Goal: Task Accomplishment & Management: Complete application form

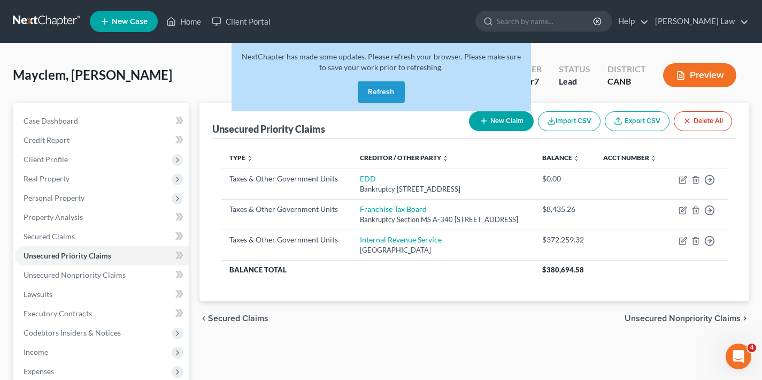
click at [374, 97] on button "Refresh" at bounding box center [381, 91] width 47 height 21
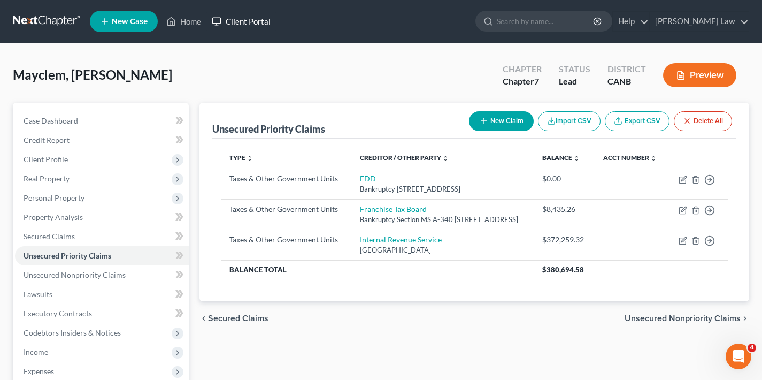
click at [247, 22] on link "Client Portal" at bounding box center [240, 21] width 69 height 19
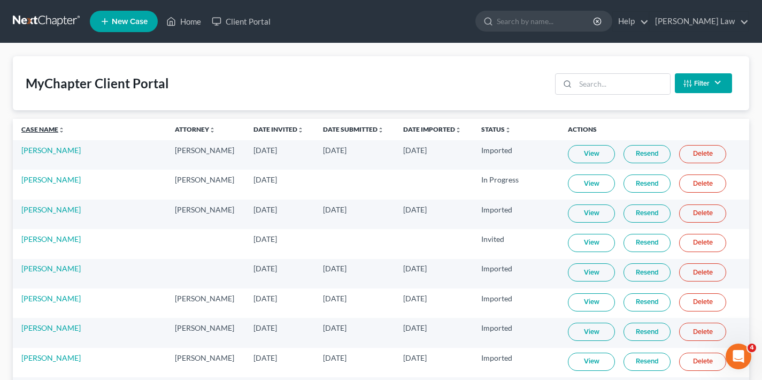
click at [49, 128] on link "Case Name unfold_more expand_more expand_less" at bounding box center [42, 129] width 43 height 8
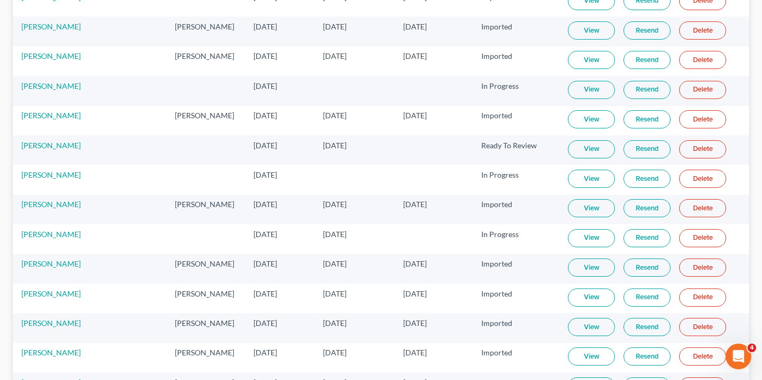
scroll to position [2236, 0]
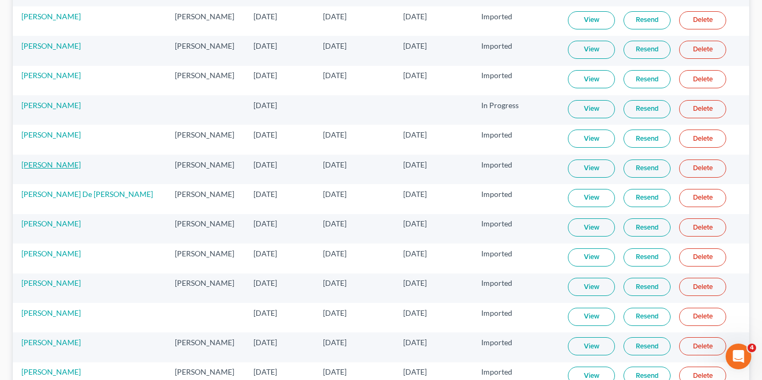
click at [43, 166] on link "[PERSON_NAME]" at bounding box center [50, 164] width 59 height 9
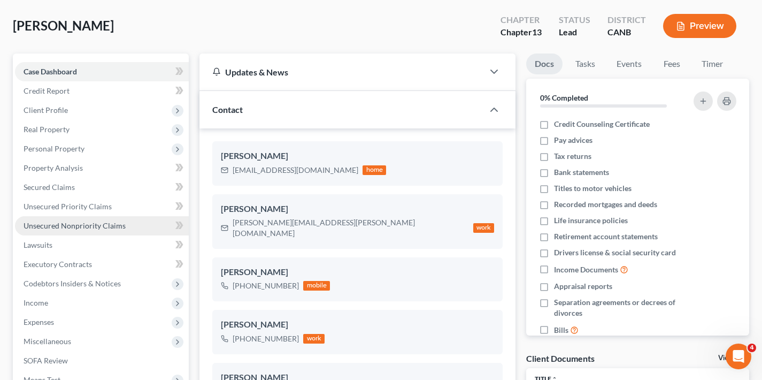
scroll to position [78, 0]
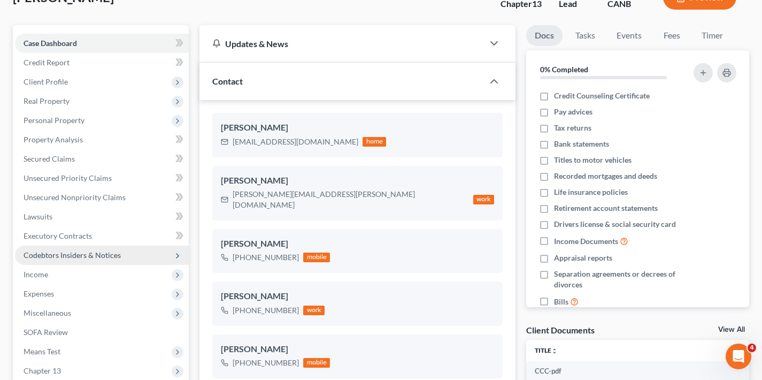
click at [66, 258] on span "Codebtors Insiders & Notices" at bounding box center [72, 254] width 97 height 9
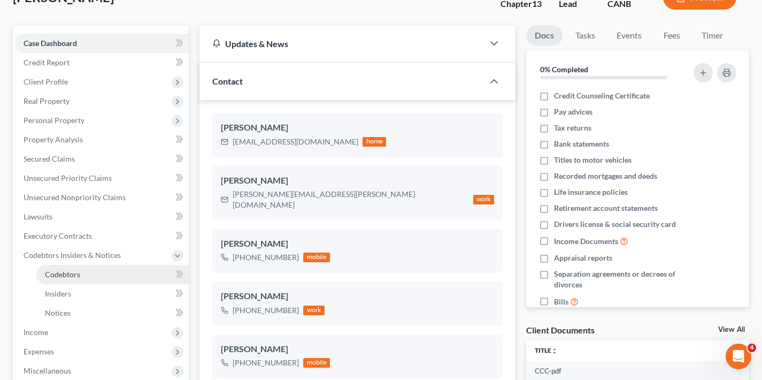
click at [70, 274] on span "Codebtors" at bounding box center [62, 273] width 35 height 9
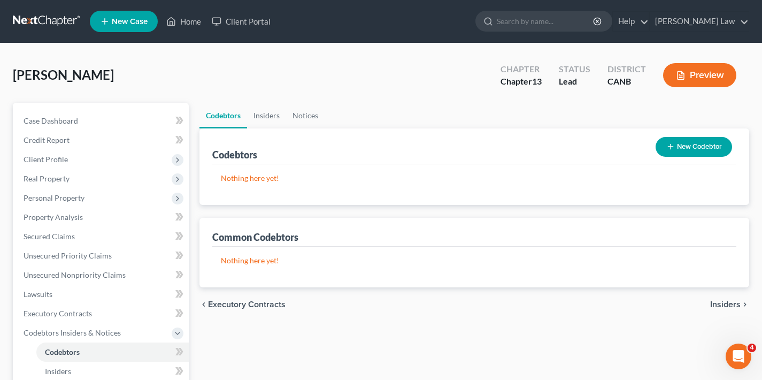
click at [715, 76] on button "Preview" at bounding box center [699, 75] width 73 height 24
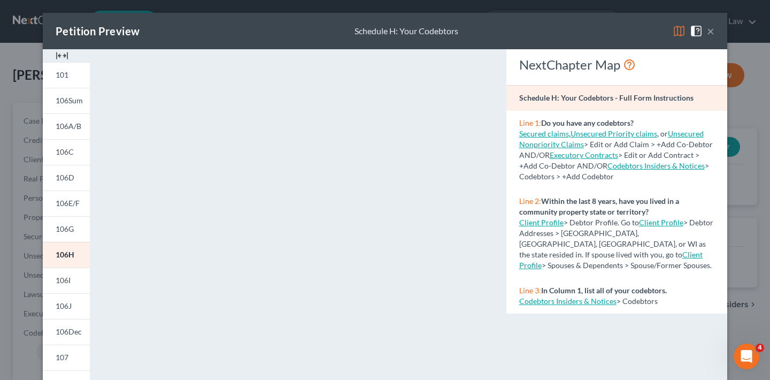
click at [708, 33] on button "×" at bounding box center [710, 31] width 7 height 13
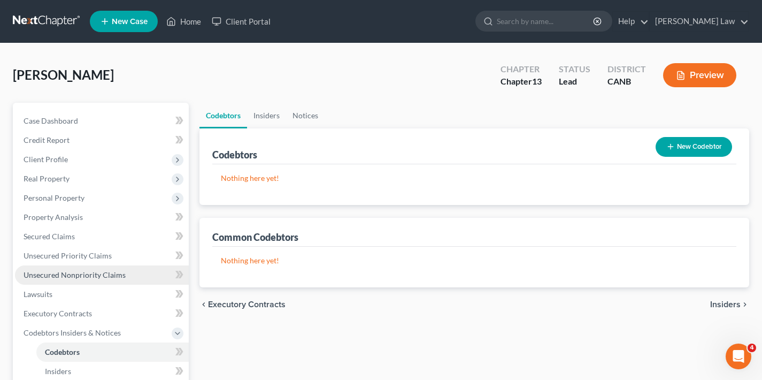
scroll to position [142, 0]
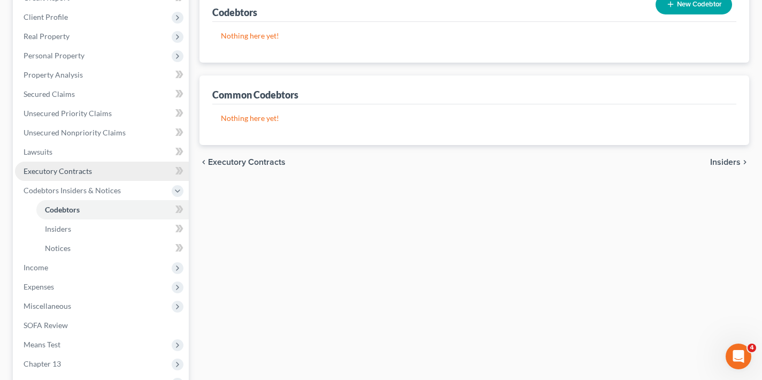
click at [75, 173] on span "Executory Contracts" at bounding box center [58, 170] width 68 height 9
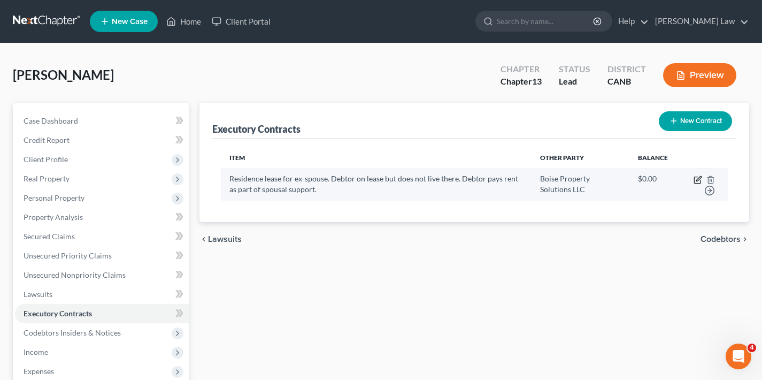
click at [701, 176] on icon "button" at bounding box center [698, 178] width 5 height 5
select select "3"
select select "13"
select select "3"
select select "0"
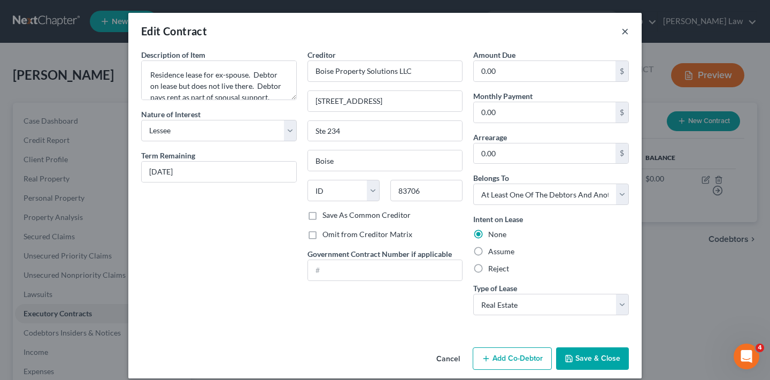
click at [622, 31] on button "×" at bounding box center [624, 31] width 7 height 13
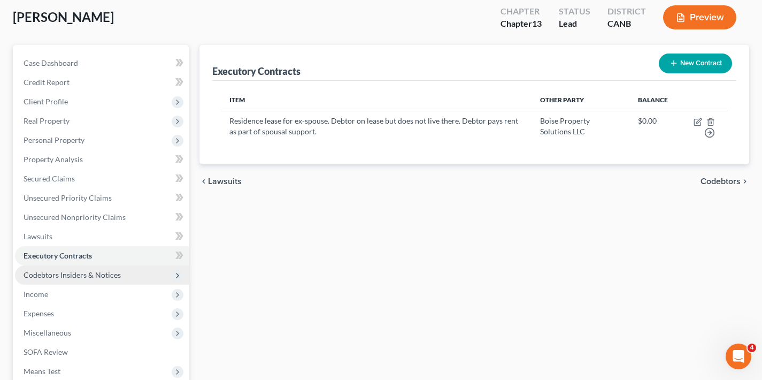
scroll to position [60, 0]
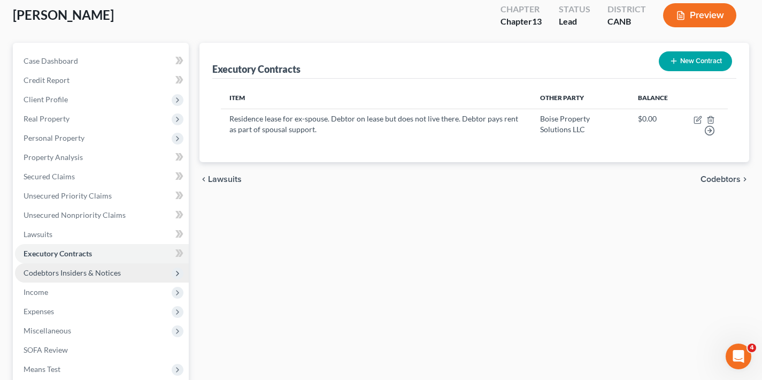
click at [83, 276] on span "Codebtors Insiders & Notices" at bounding box center [72, 272] width 97 height 9
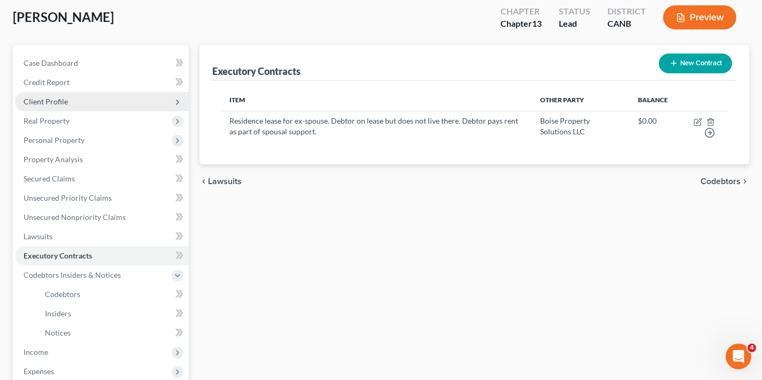
scroll to position [0, 0]
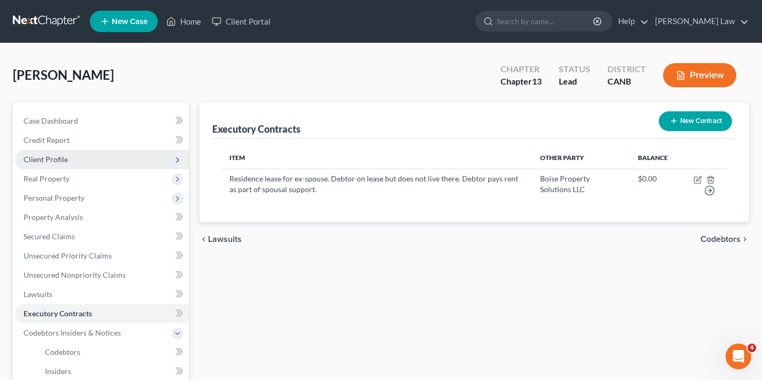
click at [50, 157] on span "Client Profile" at bounding box center [46, 158] width 44 height 9
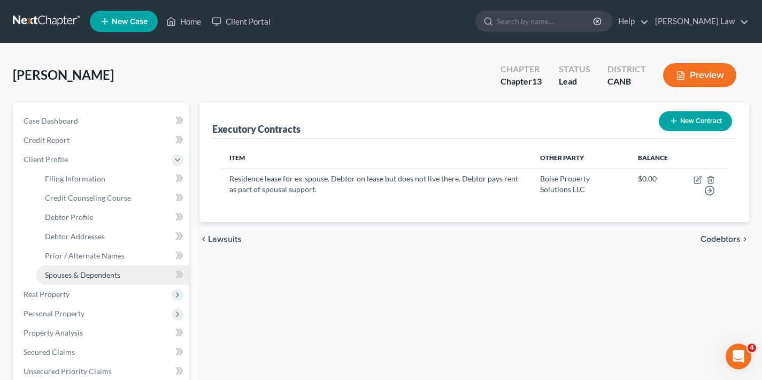
click at [76, 275] on span "Spouses & Dependents" at bounding box center [82, 274] width 75 height 9
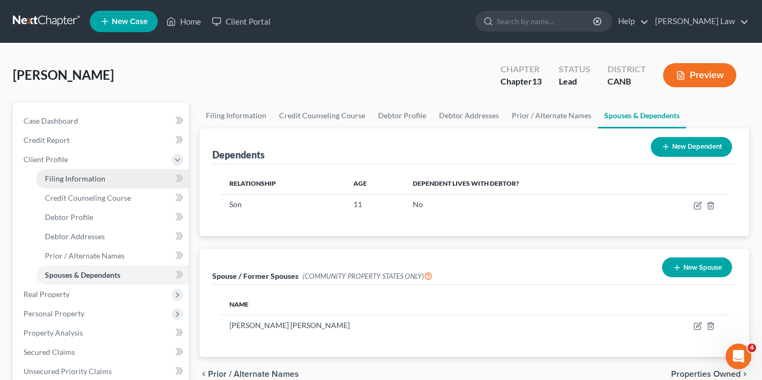
click at [78, 176] on span "Filing Information" at bounding box center [75, 178] width 60 height 9
select select "1"
select select "0"
select select "3"
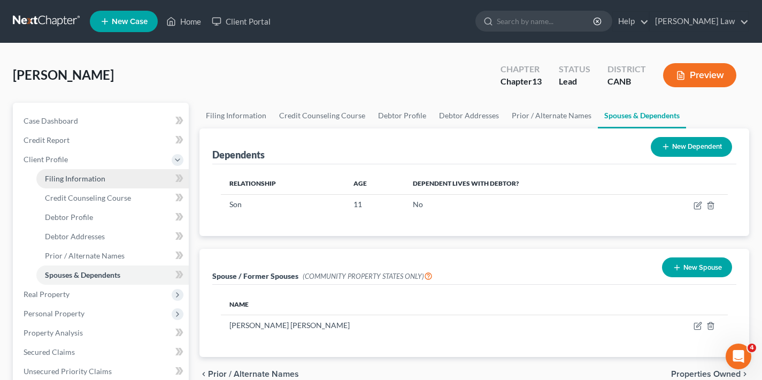
select select "4"
select select "0"
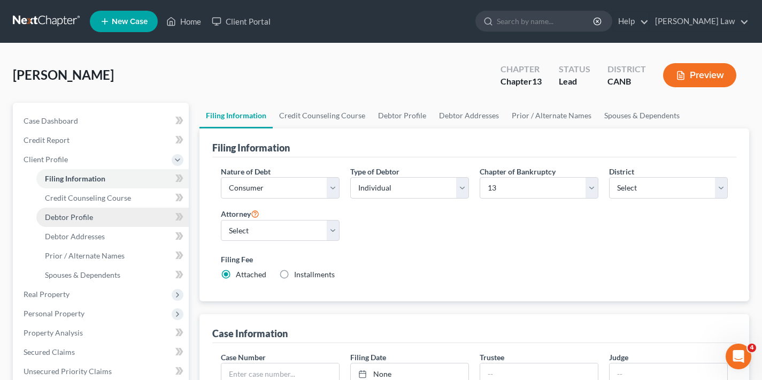
click at [80, 218] on span "Debtor Profile" at bounding box center [69, 216] width 48 height 9
select select "3"
select select "0"
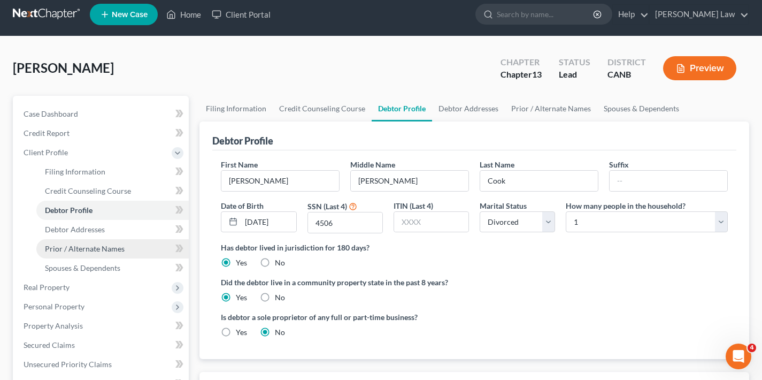
scroll to position [217, 0]
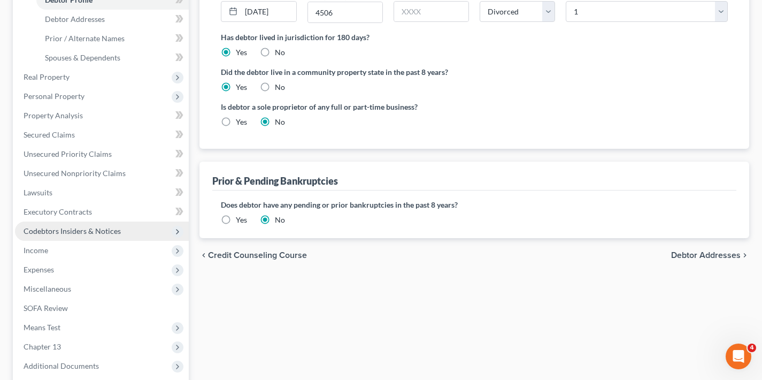
click at [86, 236] on span "Codebtors Insiders & Notices" at bounding box center [102, 230] width 174 height 19
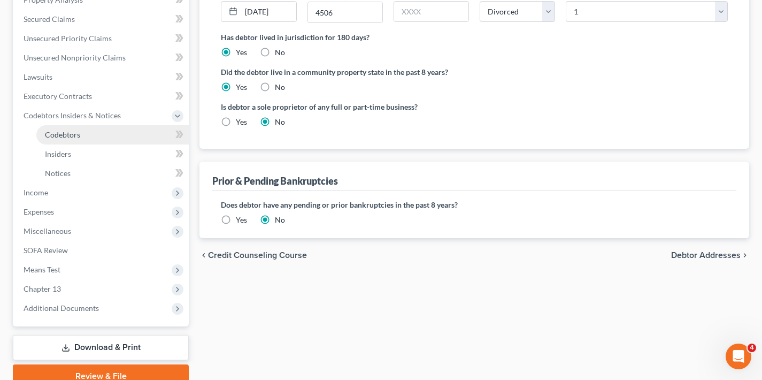
click at [96, 142] on link "Codebtors" at bounding box center [112, 134] width 152 height 19
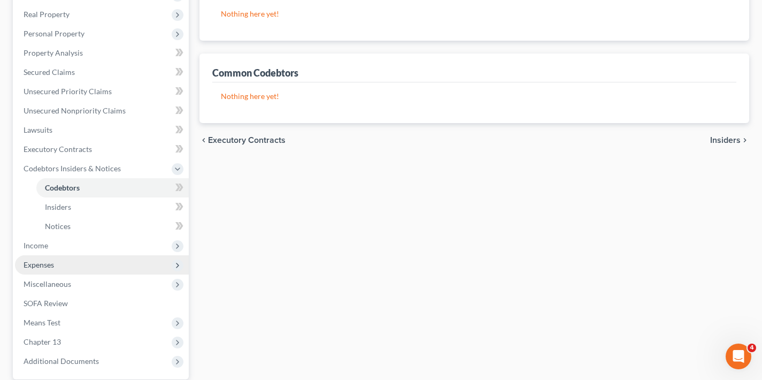
scroll to position [146, 0]
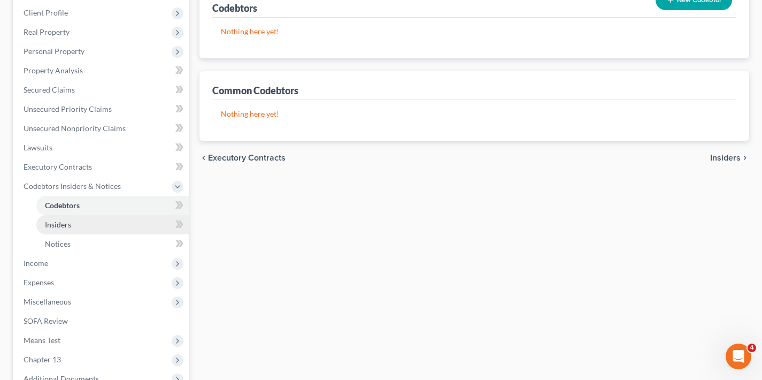
click at [97, 227] on link "Insiders" at bounding box center [112, 224] width 152 height 19
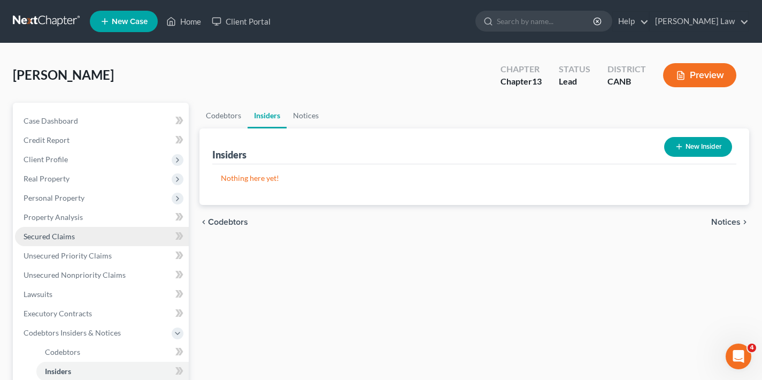
scroll to position [18, 0]
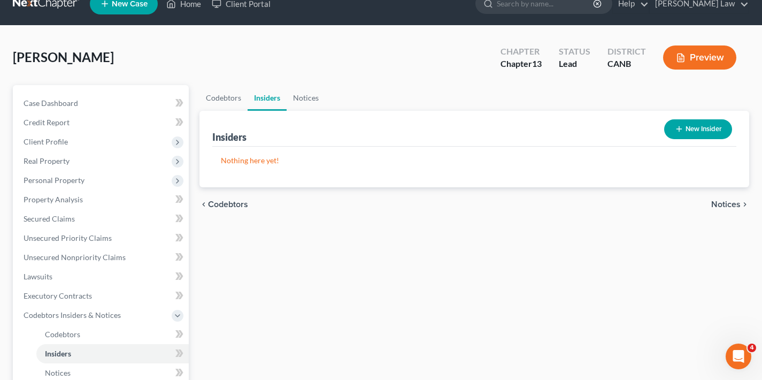
click at [708, 57] on button "Preview" at bounding box center [699, 57] width 73 height 24
click at [708, 57] on div "Petition Preview × 101 106Sum 106A/B 106C 106D 106E/F 106G 106H 106I 106J 106De…" at bounding box center [381, 190] width 762 height 380
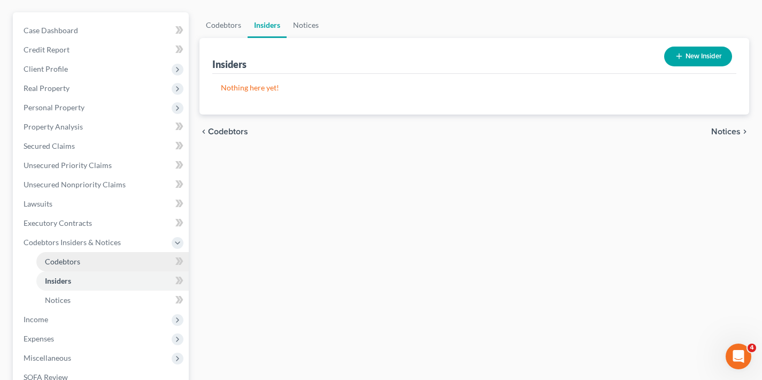
click at [91, 259] on link "Codebtors" at bounding box center [112, 261] width 152 height 19
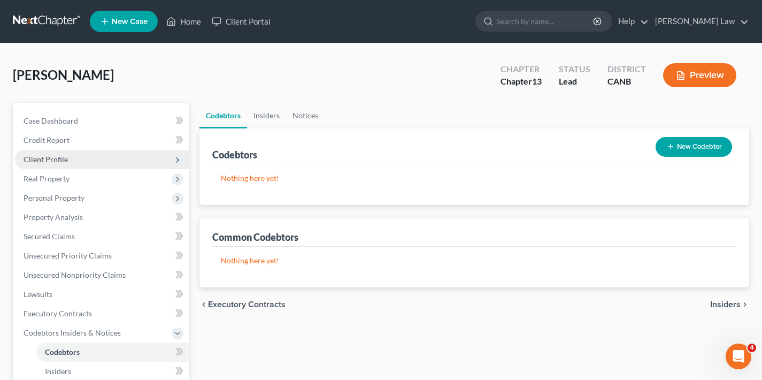
click at [60, 160] on span "Client Profile" at bounding box center [46, 158] width 44 height 9
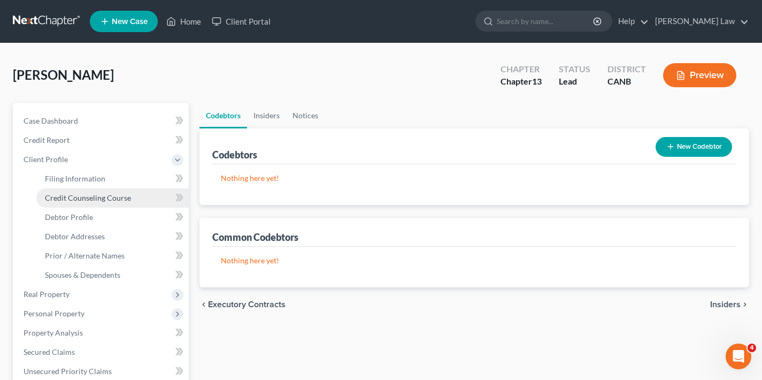
click at [69, 198] on span "Credit Counseling Course" at bounding box center [88, 197] width 86 height 9
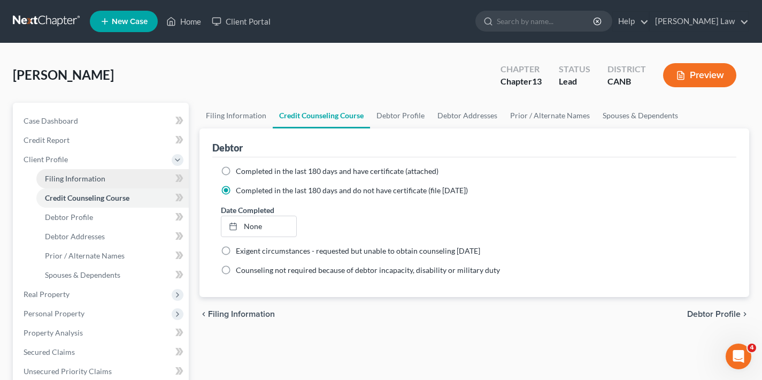
click at [81, 179] on span "Filing Information" at bounding box center [75, 178] width 60 height 9
select select "1"
select select "0"
select select "3"
select select "9"
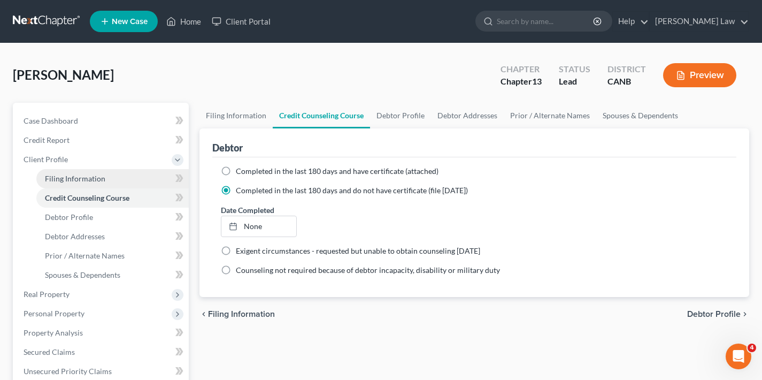
select select "3"
select select "4"
select select "0"
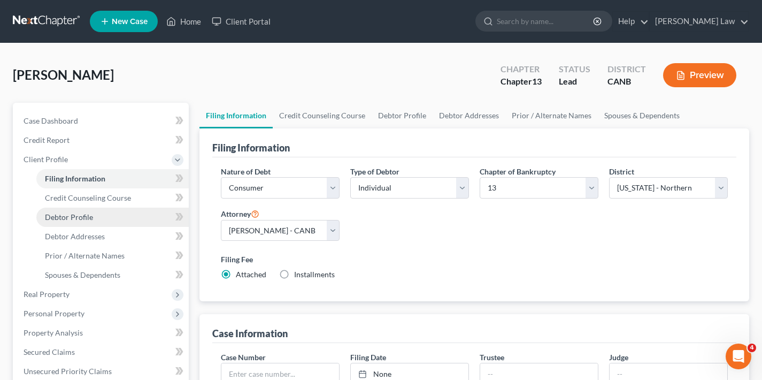
click at [74, 216] on span "Debtor Profile" at bounding box center [69, 216] width 48 height 9
select select "3"
select select "0"
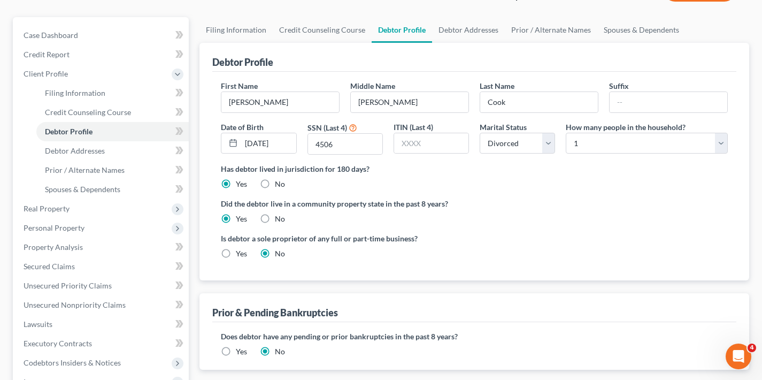
scroll to position [88, 0]
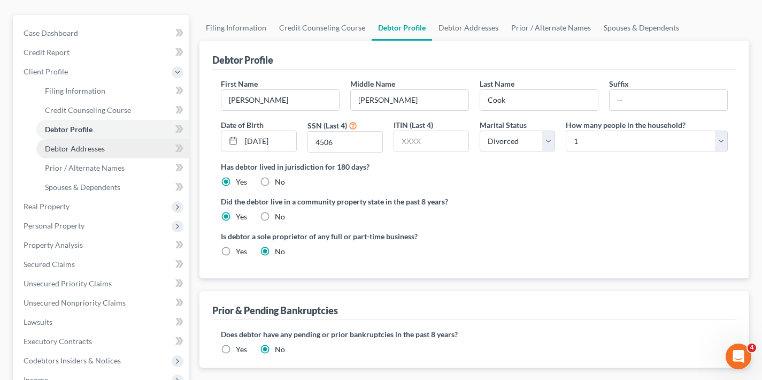
click at [74, 152] on span "Debtor Addresses" at bounding box center [75, 148] width 60 height 9
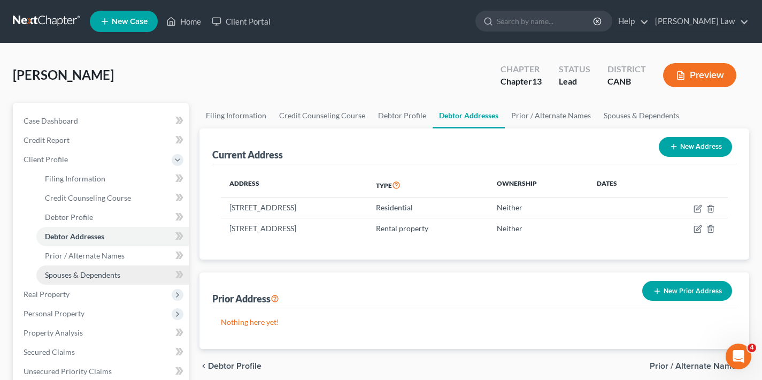
click at [82, 273] on span "Spouses & Dependents" at bounding box center [82, 274] width 75 height 9
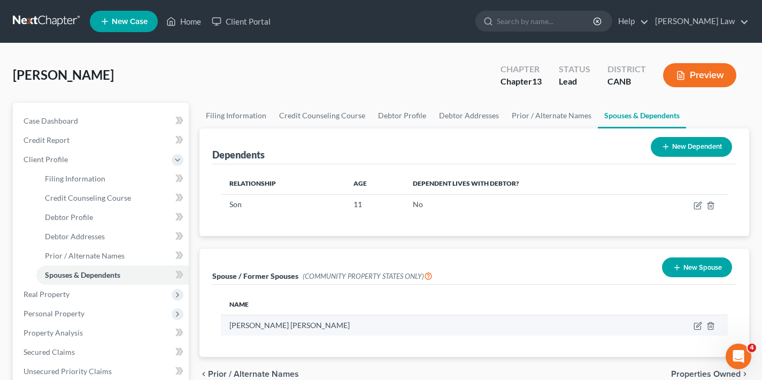
scroll to position [83, 0]
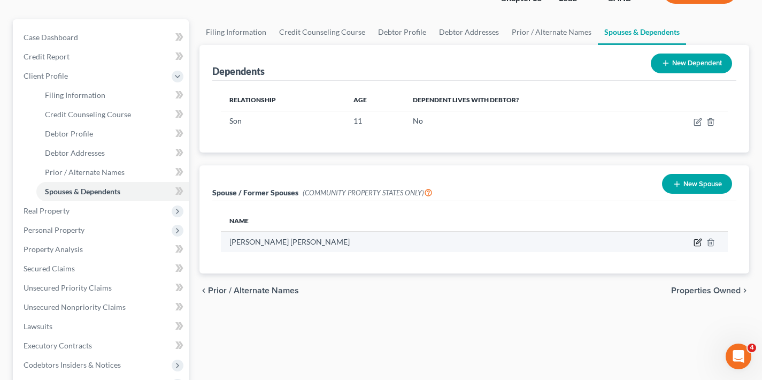
click at [696, 241] on icon "button" at bounding box center [697, 242] width 9 height 9
select select "3"
select select "13"
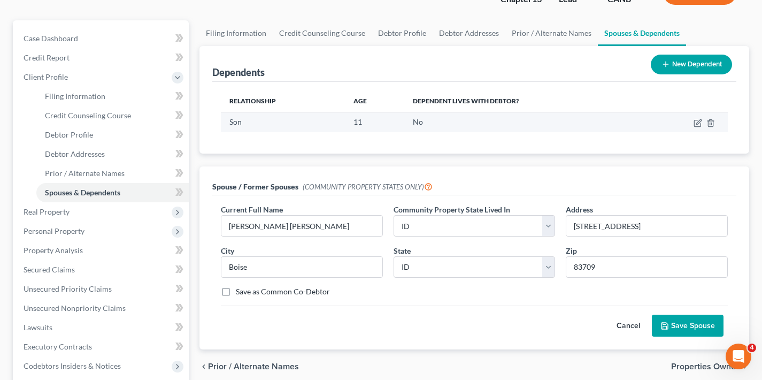
scroll to position [59, 0]
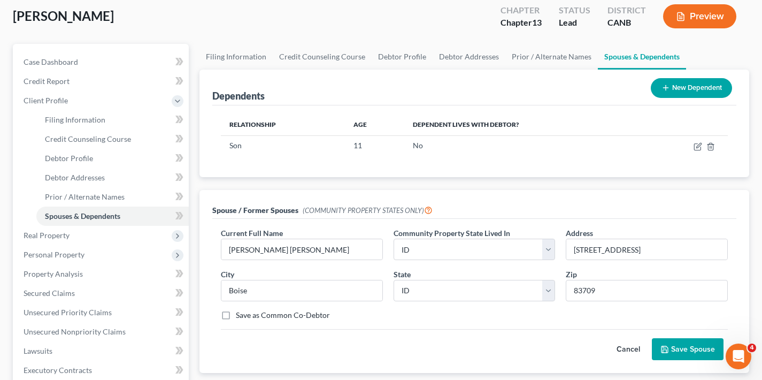
click at [705, 18] on button "Preview" at bounding box center [699, 16] width 73 height 24
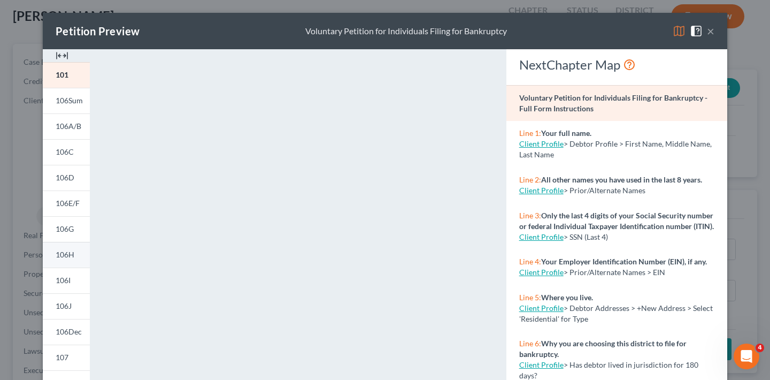
click at [66, 256] on span "106H" at bounding box center [65, 254] width 19 height 9
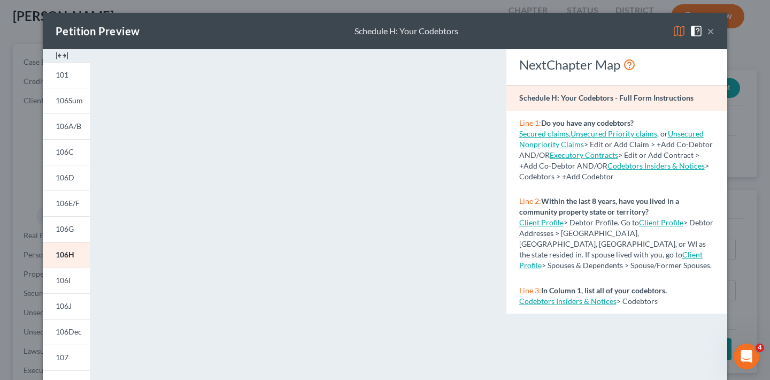
click at [707, 32] on button "×" at bounding box center [710, 31] width 7 height 13
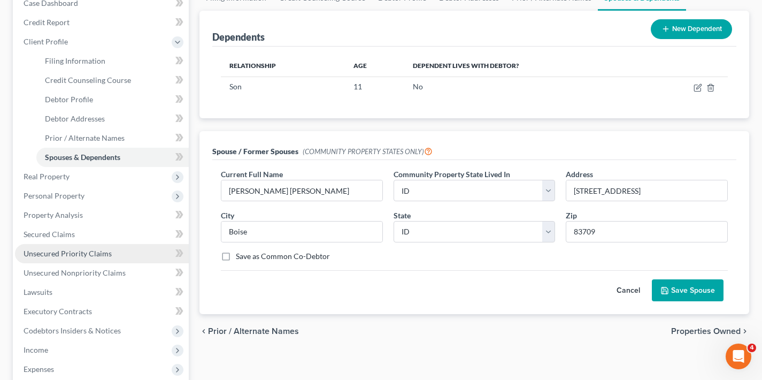
scroll to position [131, 0]
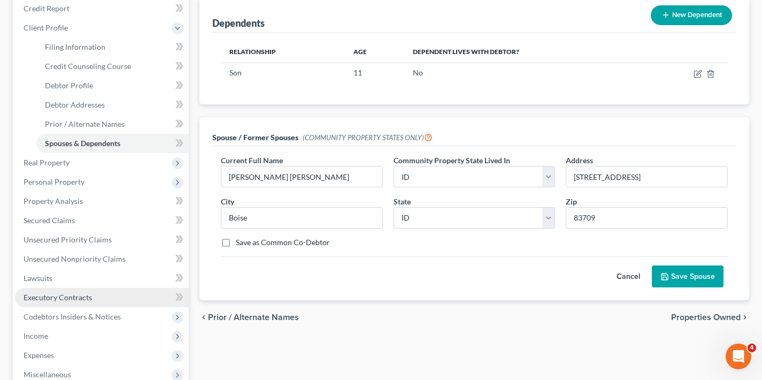
click at [71, 297] on span "Executory Contracts" at bounding box center [58, 296] width 68 height 9
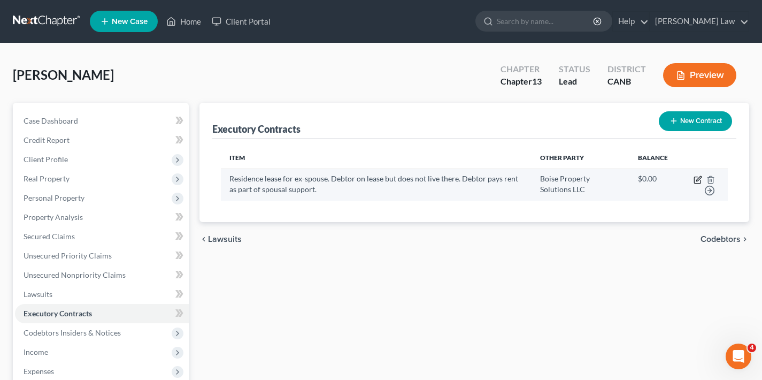
click at [701, 179] on icon "button" at bounding box center [698, 178] width 5 height 5
select select "3"
select select "13"
select select "3"
select select "0"
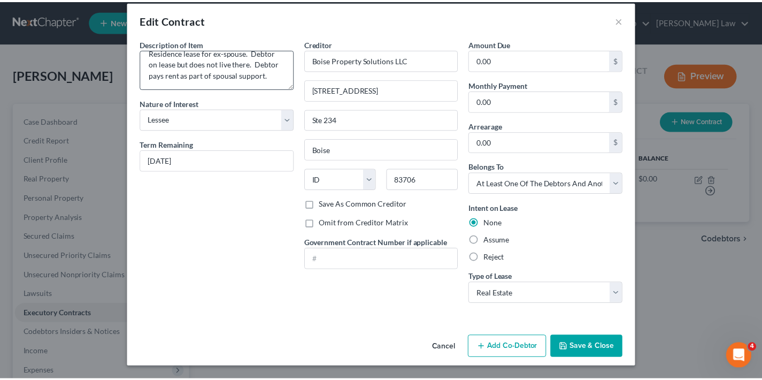
scroll to position [9, 0]
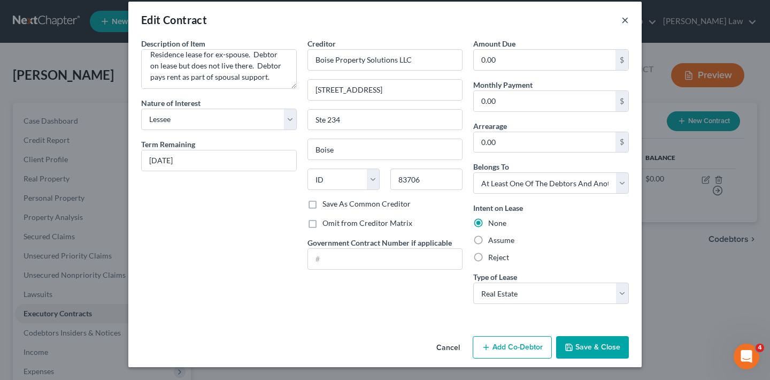
click at [621, 19] on button "×" at bounding box center [624, 19] width 7 height 13
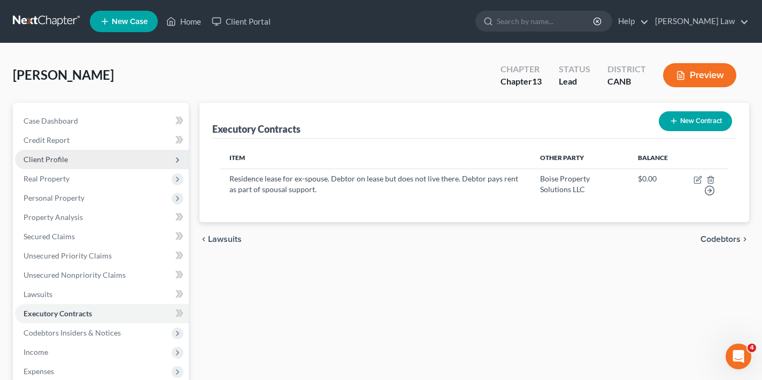
click at [54, 160] on span "Client Profile" at bounding box center [46, 158] width 44 height 9
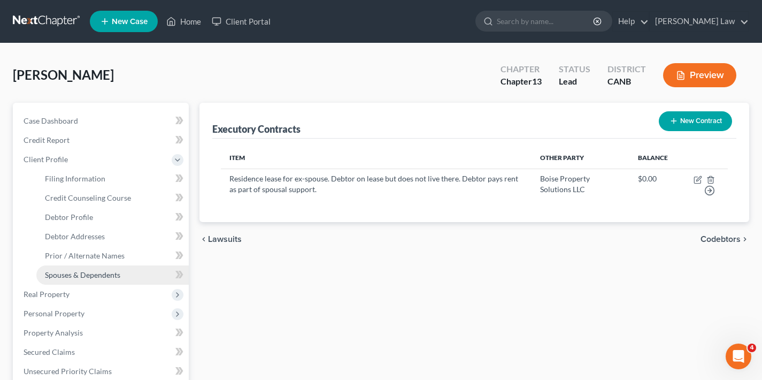
click at [81, 275] on span "Spouses & Dependents" at bounding box center [82, 274] width 75 height 9
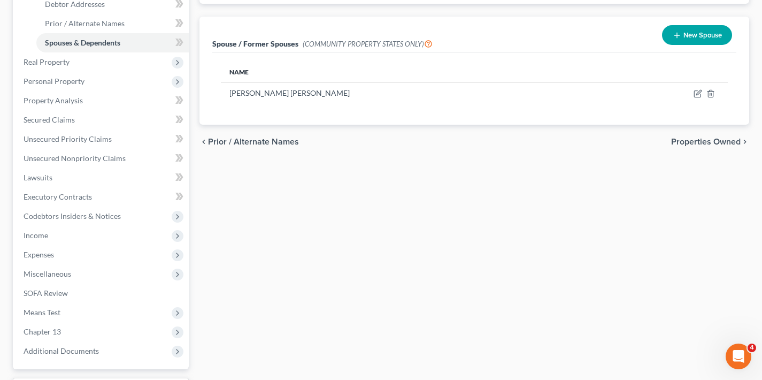
scroll to position [234, 0]
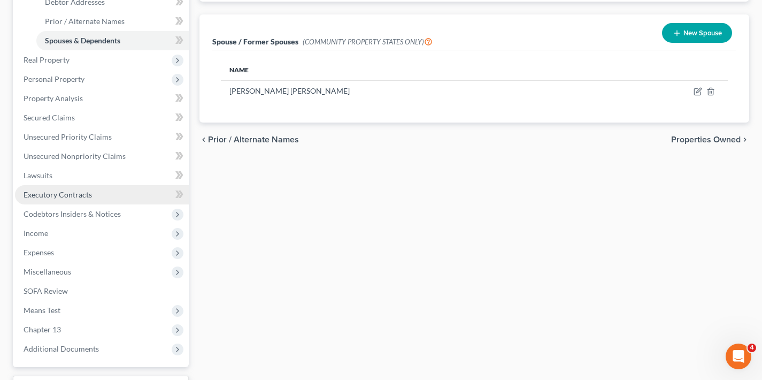
click at [79, 195] on span "Executory Contracts" at bounding box center [58, 194] width 68 height 9
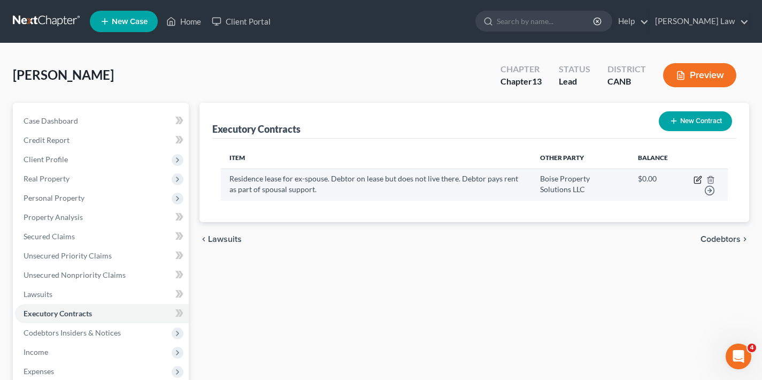
click at [701, 177] on icon "button" at bounding box center [698, 178] width 5 height 5
select select "3"
select select "13"
select select "3"
select select "0"
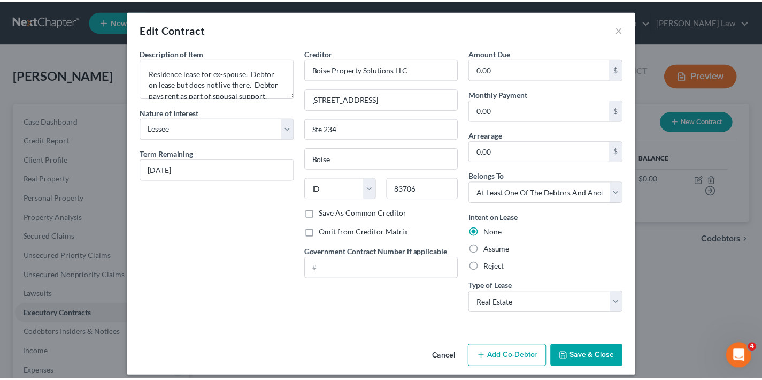
scroll to position [4, 0]
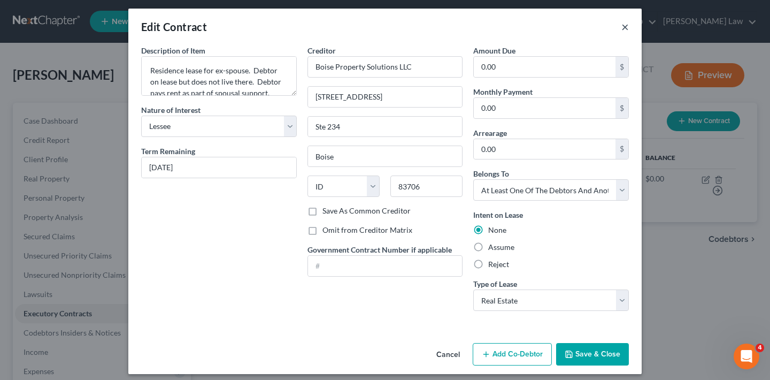
click at [621, 27] on button "×" at bounding box center [624, 26] width 7 height 13
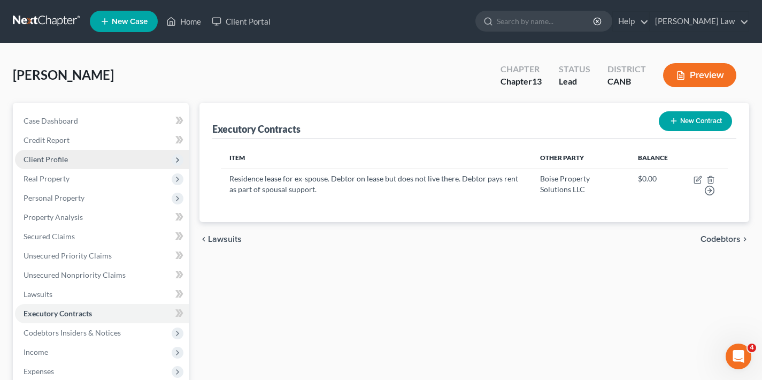
click at [60, 159] on span "Client Profile" at bounding box center [46, 158] width 44 height 9
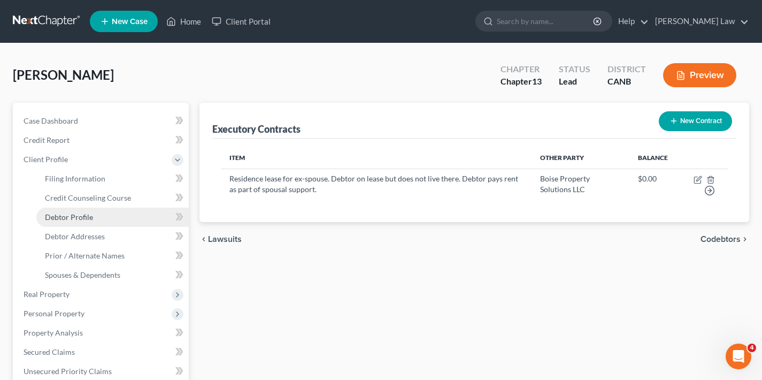
click at [86, 216] on span "Debtor Profile" at bounding box center [69, 216] width 48 height 9
select select "3"
select select "0"
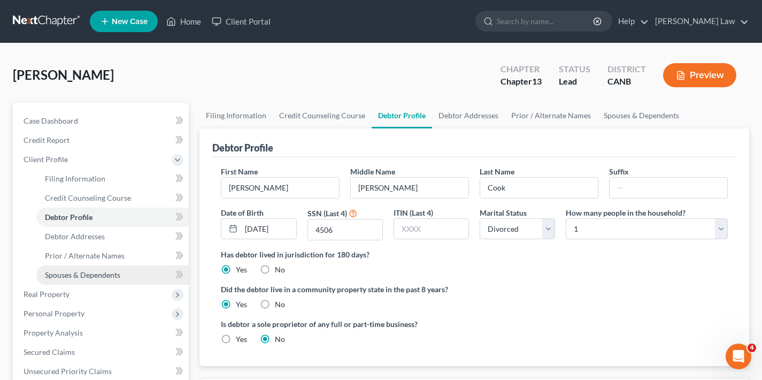
click at [89, 276] on span "Spouses & Dependents" at bounding box center [82, 274] width 75 height 9
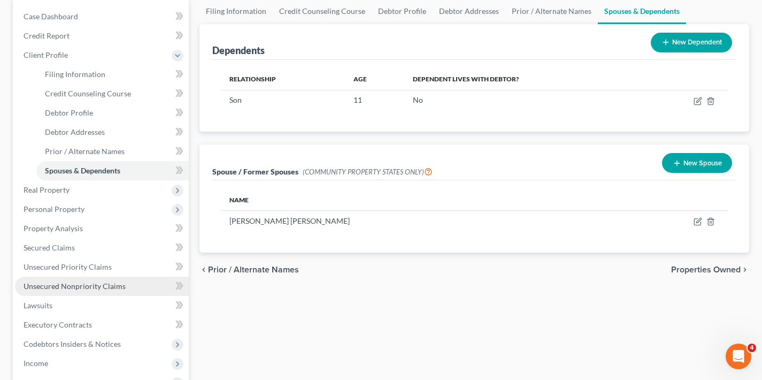
scroll to position [189, 0]
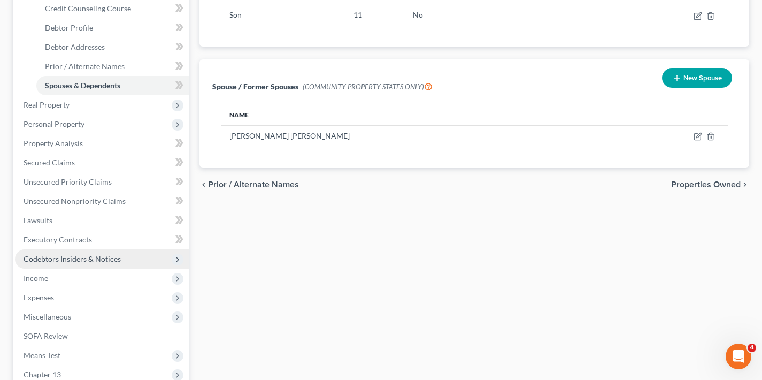
click at [75, 260] on span "Codebtors Insiders & Notices" at bounding box center [72, 258] width 97 height 9
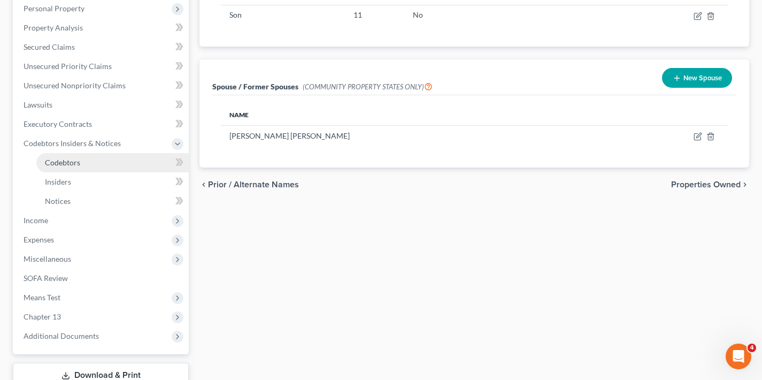
click at [106, 163] on link "Codebtors" at bounding box center [112, 162] width 152 height 19
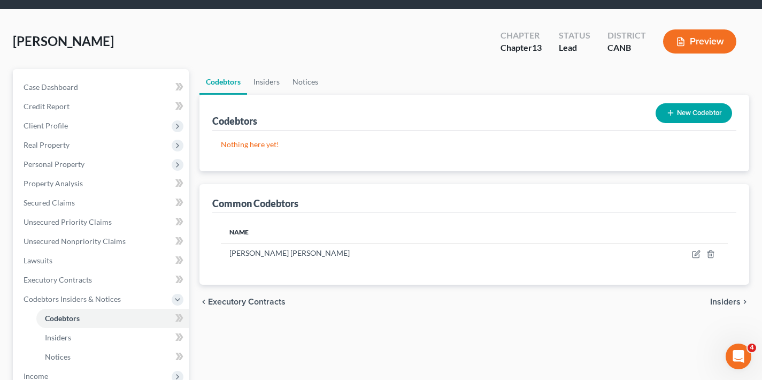
scroll to position [36, 0]
